Goal: Transaction & Acquisition: Purchase product/service

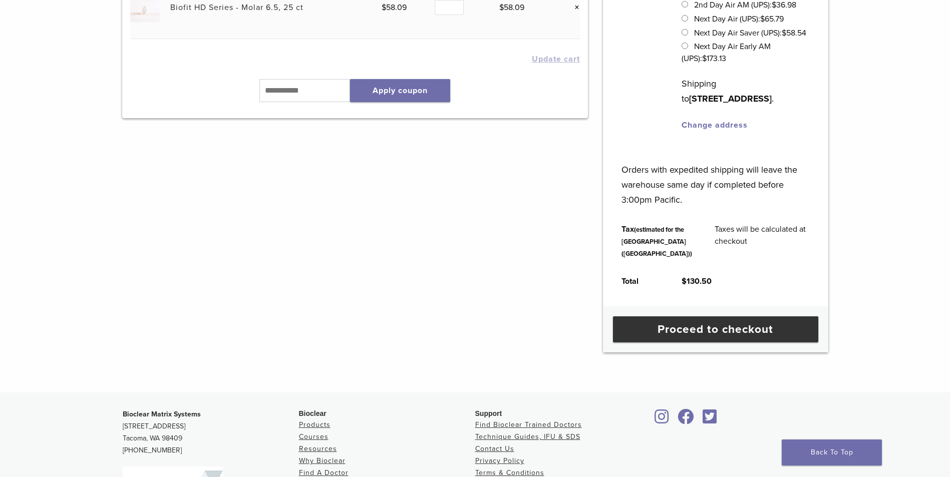
scroll to position [300, 0]
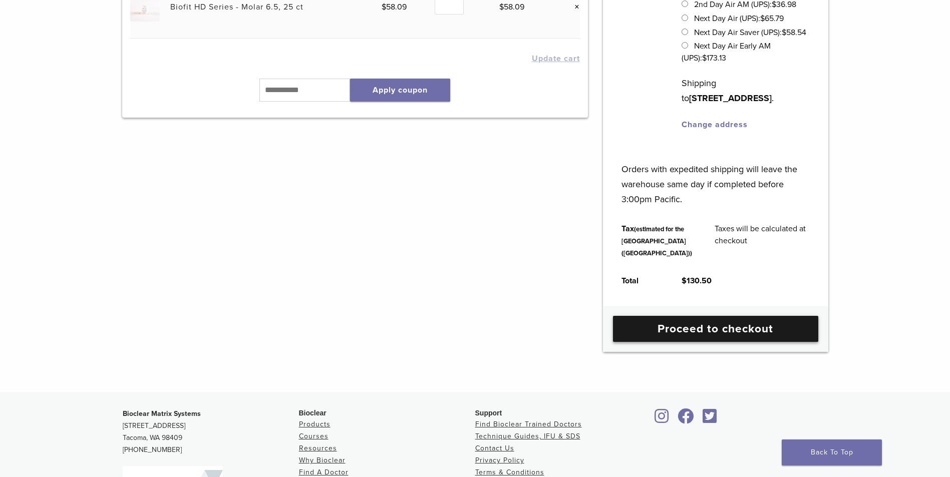
click at [762, 342] on link "Proceed to checkout" at bounding box center [715, 329] width 205 height 26
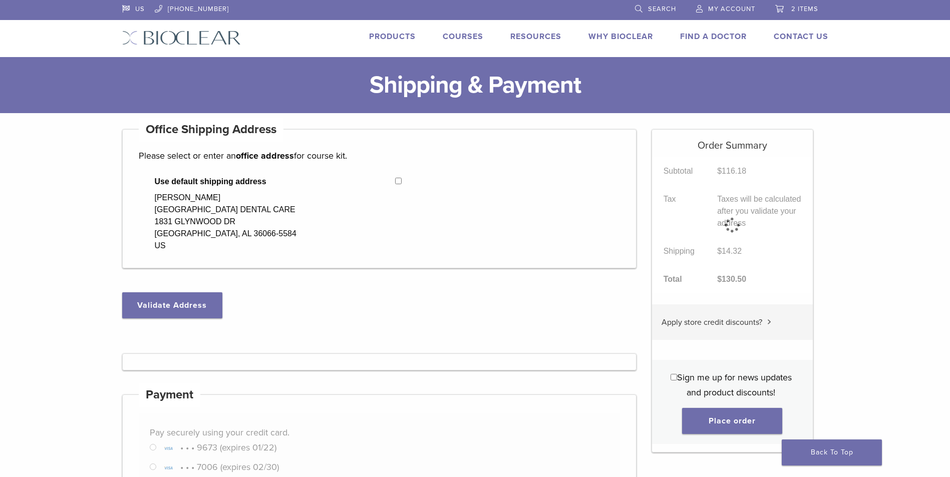
select select "**"
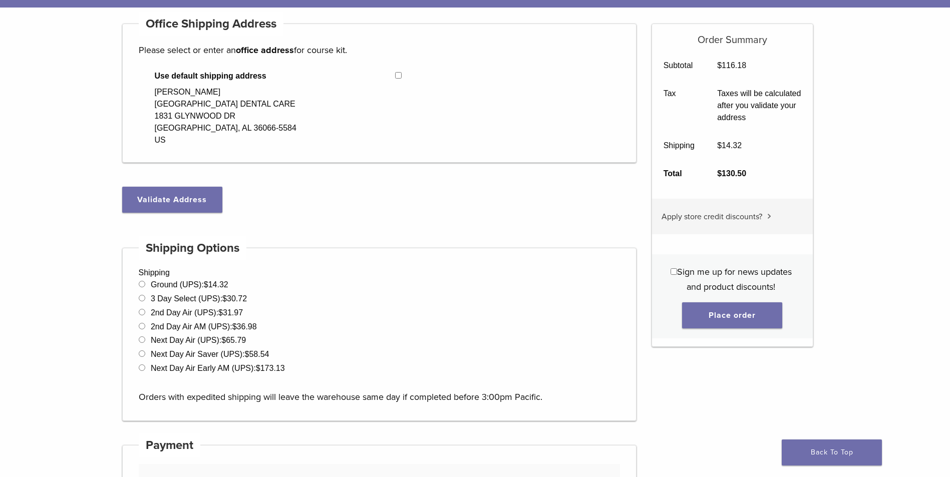
scroll to position [100, 0]
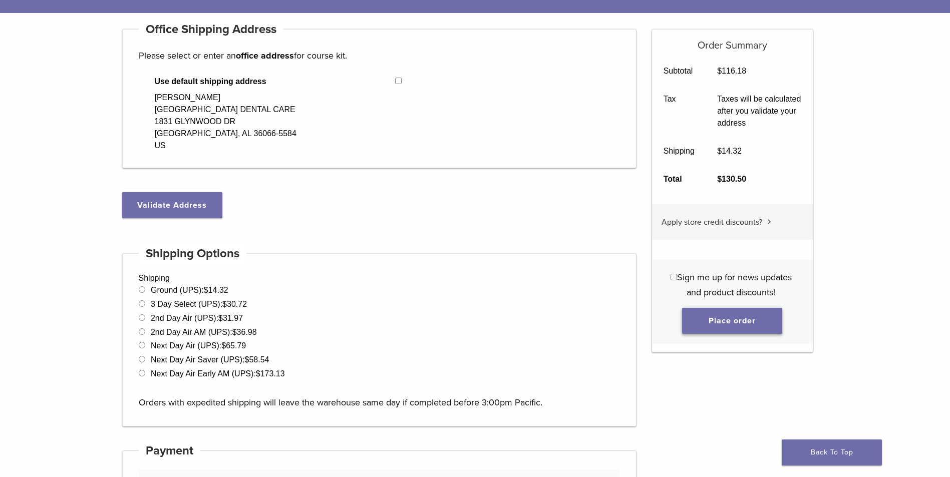
click at [765, 317] on button "Place order" at bounding box center [732, 321] width 100 height 26
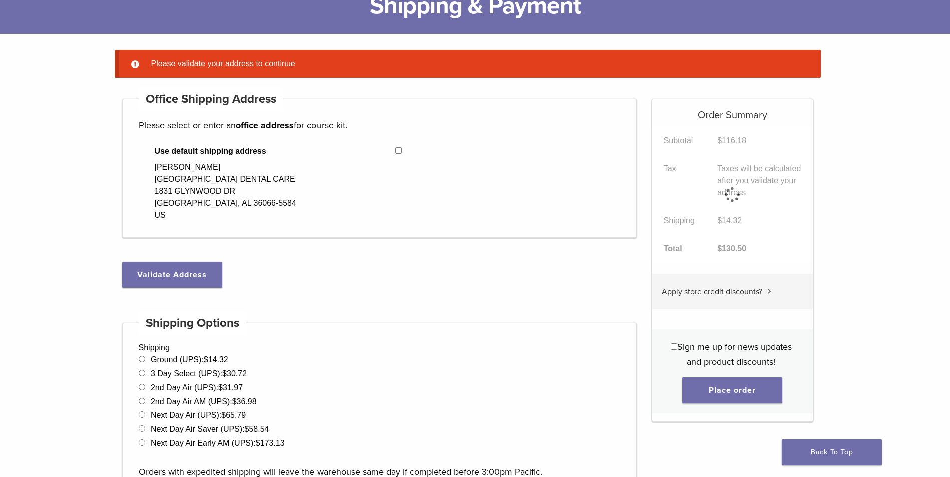
scroll to position [79, 0]
click at [163, 271] on button "Validate Address" at bounding box center [172, 275] width 100 height 26
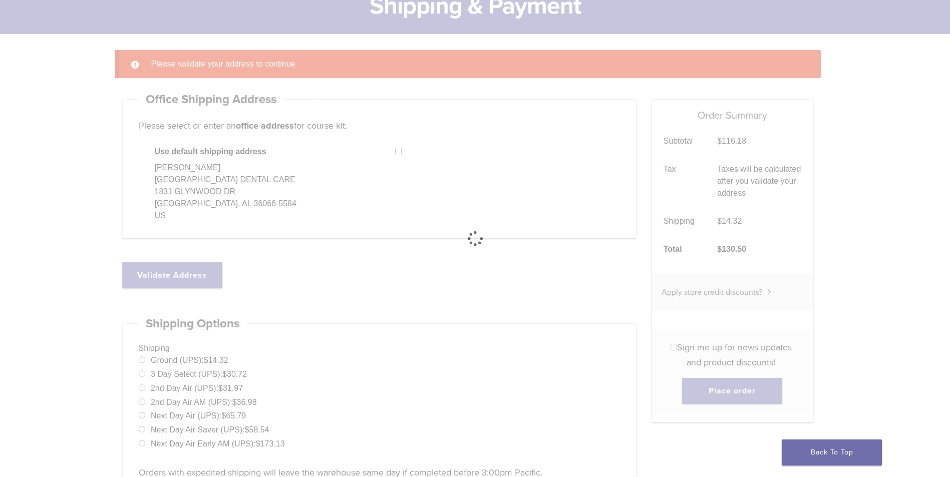
select select "**"
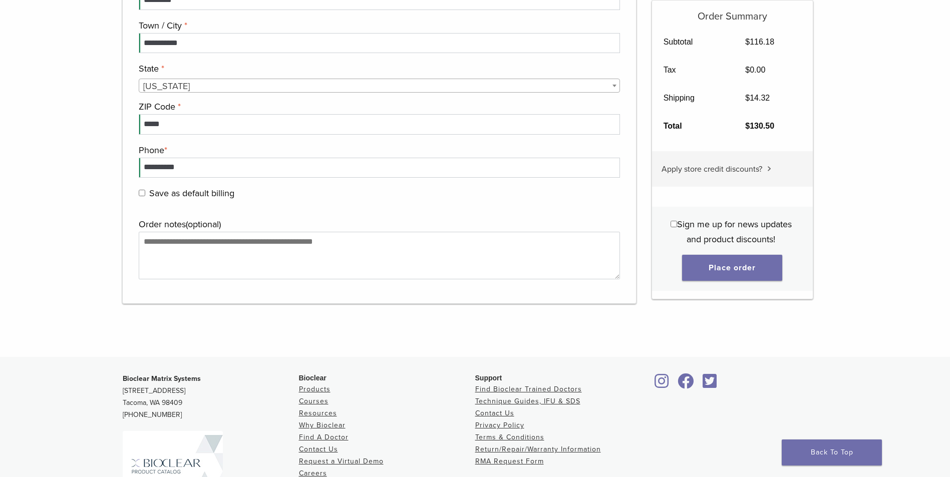
scroll to position [1130, 0]
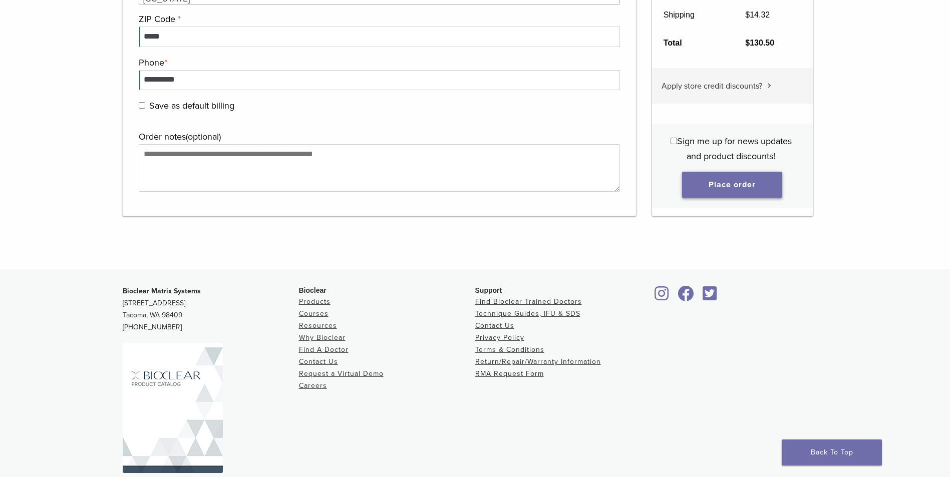
click at [759, 190] on button "Place order" at bounding box center [732, 185] width 100 height 26
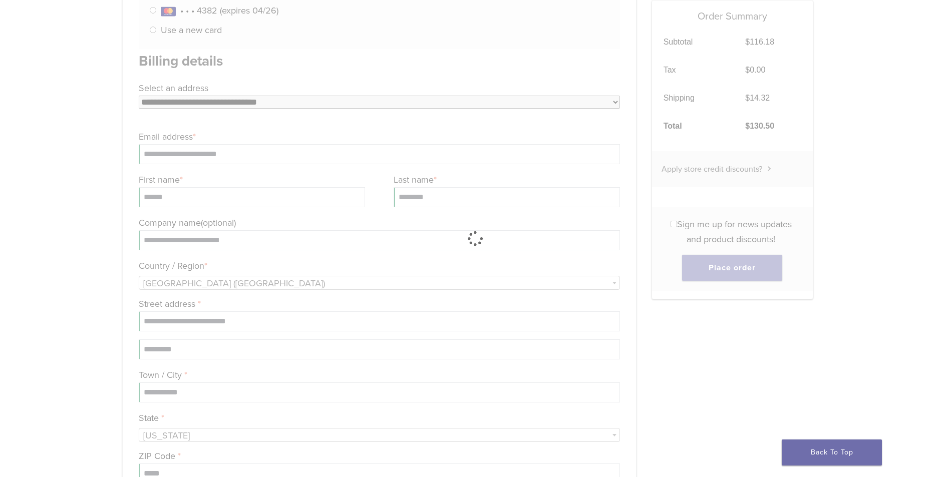
scroll to position [680, 0]
